Goal: Book appointment/travel/reservation

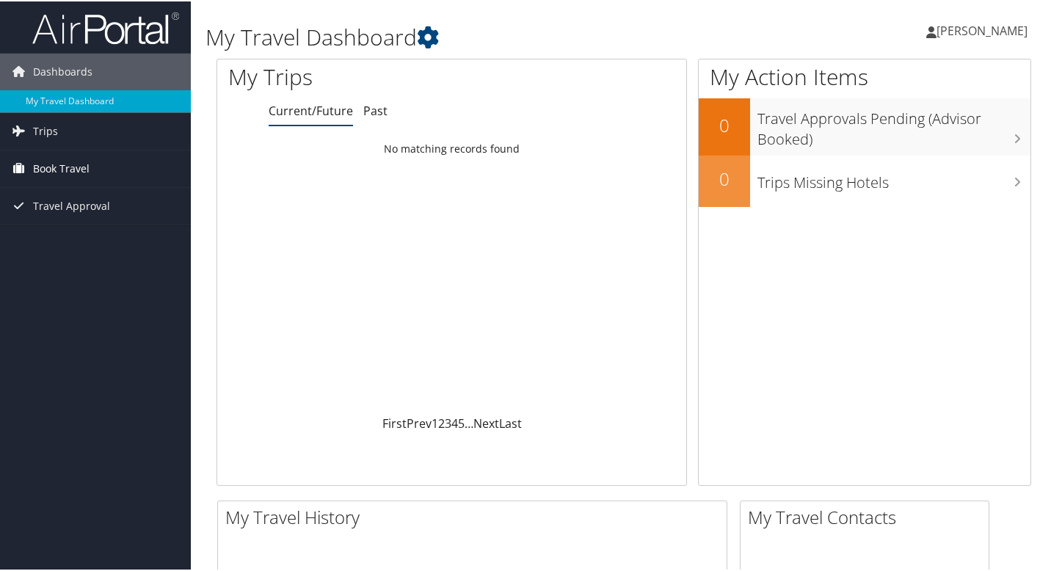
click at [51, 166] on span "Book Travel" at bounding box center [61, 167] width 56 height 37
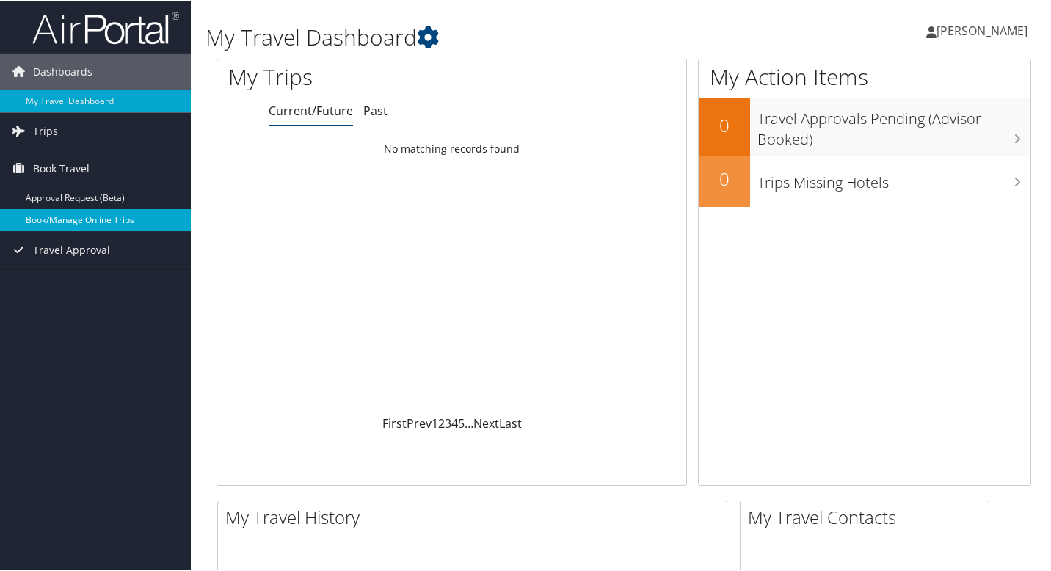
click at [64, 217] on link "Book/Manage Online Trips" at bounding box center [95, 219] width 191 height 22
